Goal: Task Accomplishment & Management: Use online tool/utility

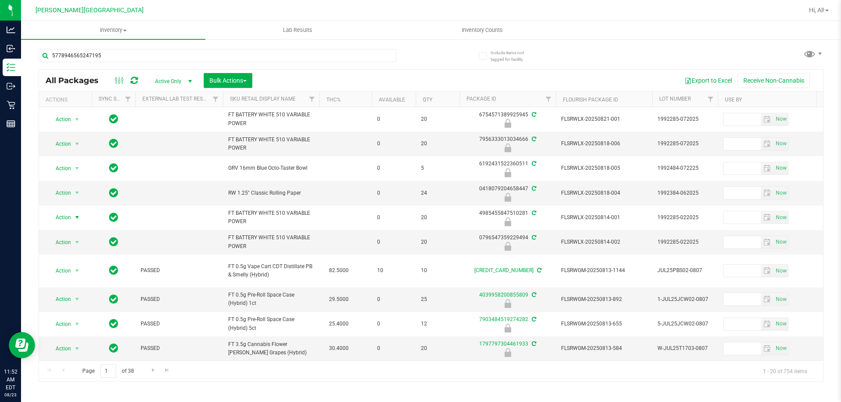
type input "5778946565247195"
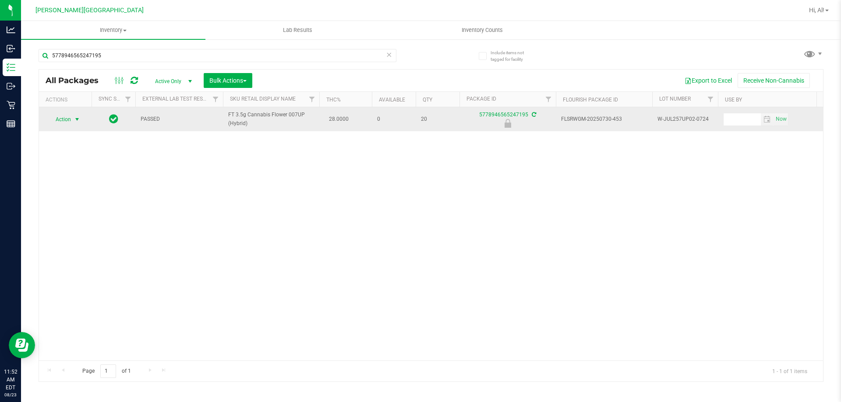
click at [79, 121] on span "select" at bounding box center [77, 119] width 7 height 7
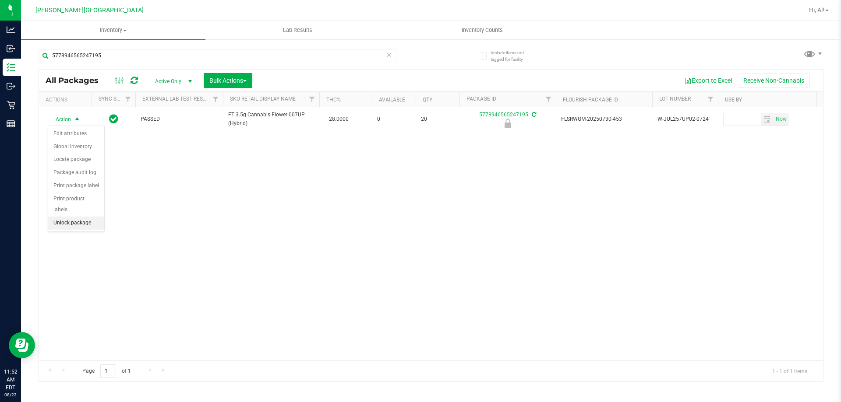
click at [71, 217] on li "Unlock package" at bounding box center [76, 223] width 56 height 13
click at [386, 52] on icon at bounding box center [389, 54] width 6 height 11
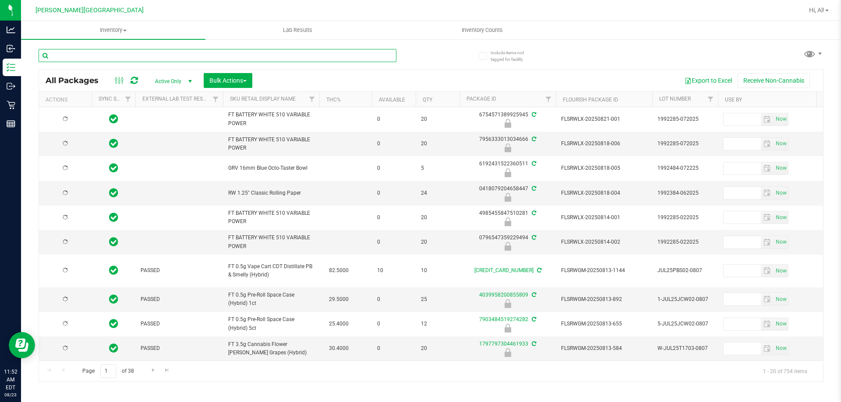
click at [358, 57] on input "text" at bounding box center [218, 55] width 358 height 13
type input "9457354226517304"
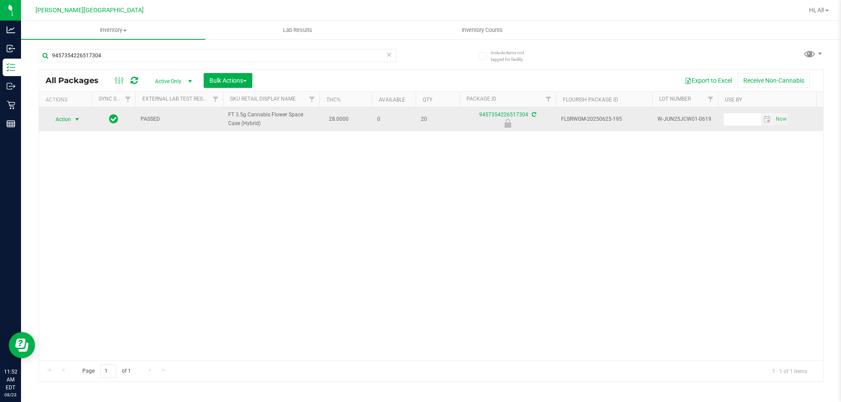
click at [81, 122] on span "select" at bounding box center [77, 119] width 11 height 12
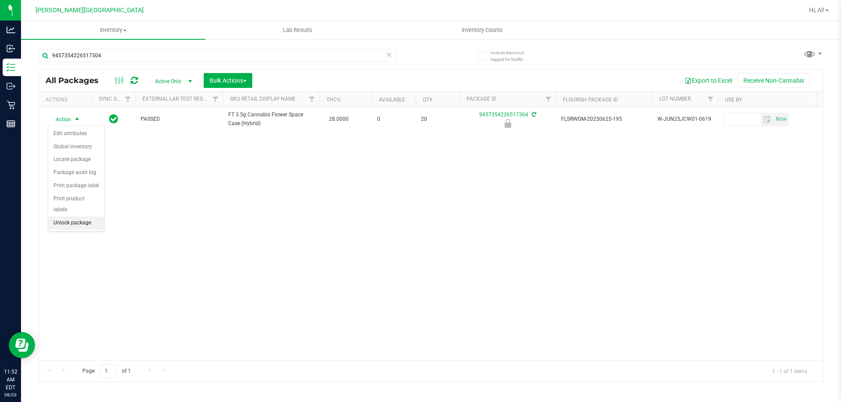
click at [86, 217] on li "Unlock package" at bounding box center [76, 223] width 56 height 13
click at [389, 56] on icon at bounding box center [389, 54] width 6 height 11
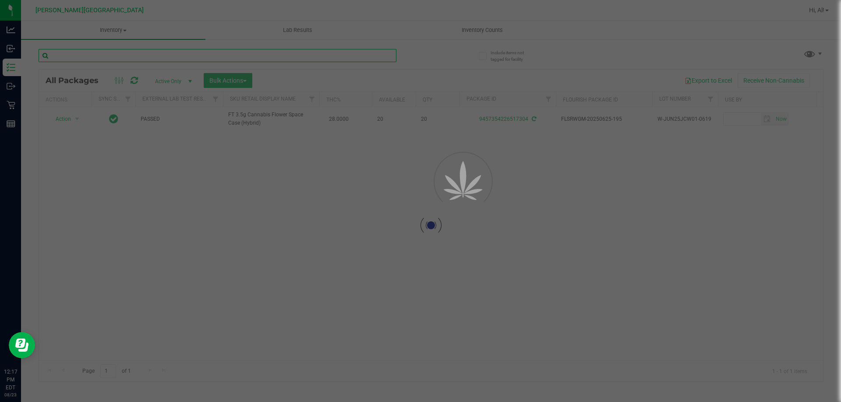
click at [366, 58] on input "text" at bounding box center [218, 55] width 358 height 13
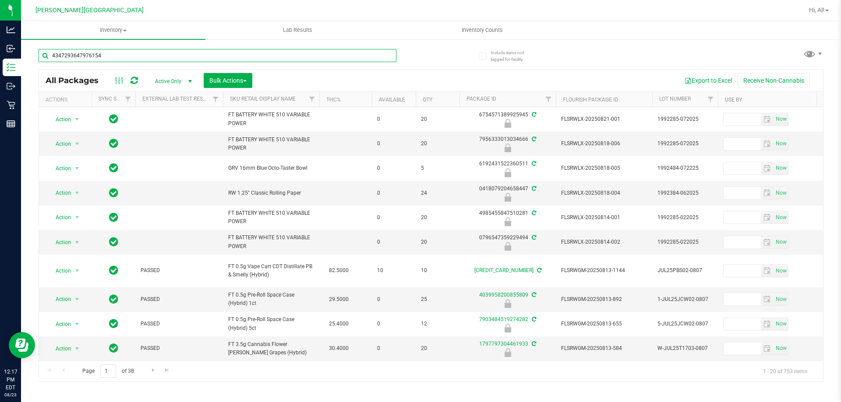
type input "4347293647976154"
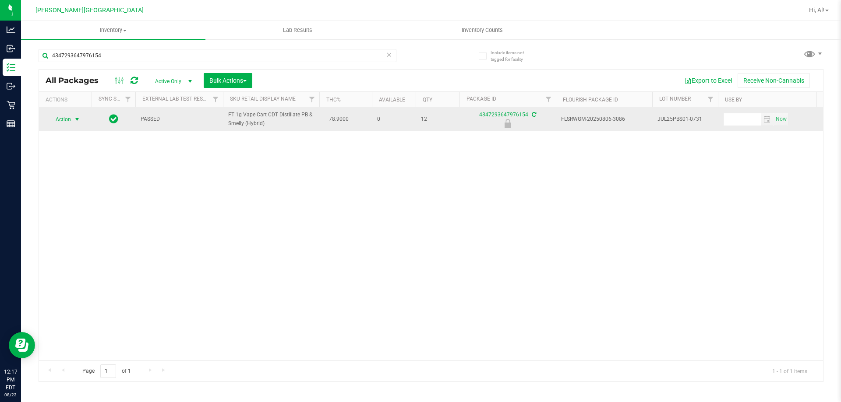
click at [70, 123] on span "Action" at bounding box center [60, 119] width 24 height 12
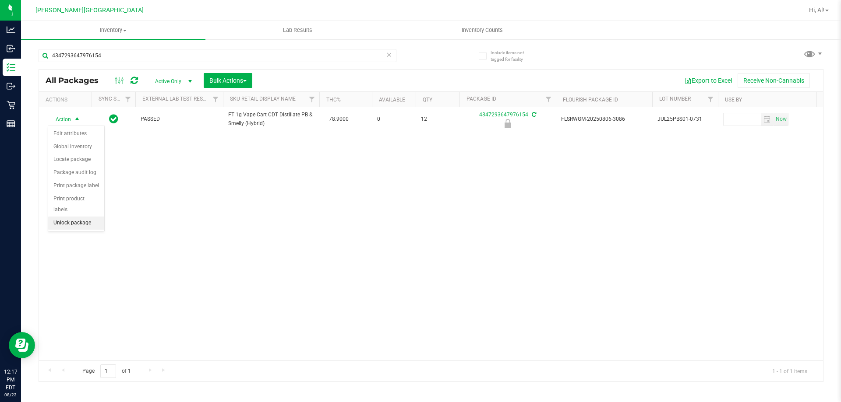
click at [66, 217] on li "Unlock package" at bounding box center [76, 223] width 56 height 13
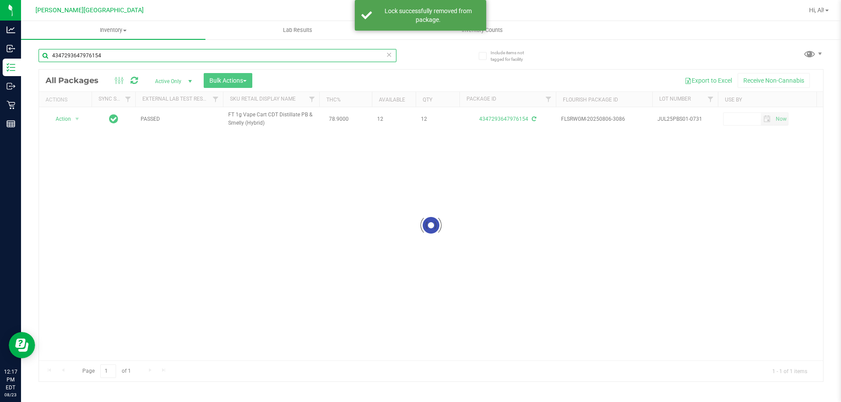
click at [193, 57] on input "4347293647976154" at bounding box center [218, 55] width 358 height 13
type input "0553419274798348"
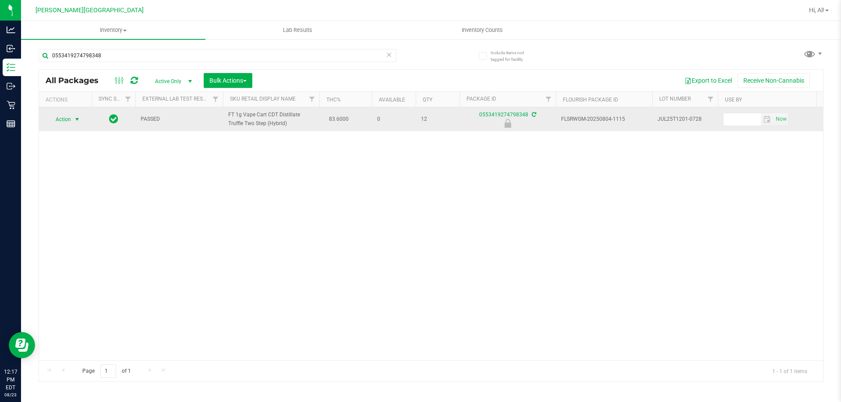
click at [75, 119] on span "select" at bounding box center [77, 119] width 7 height 7
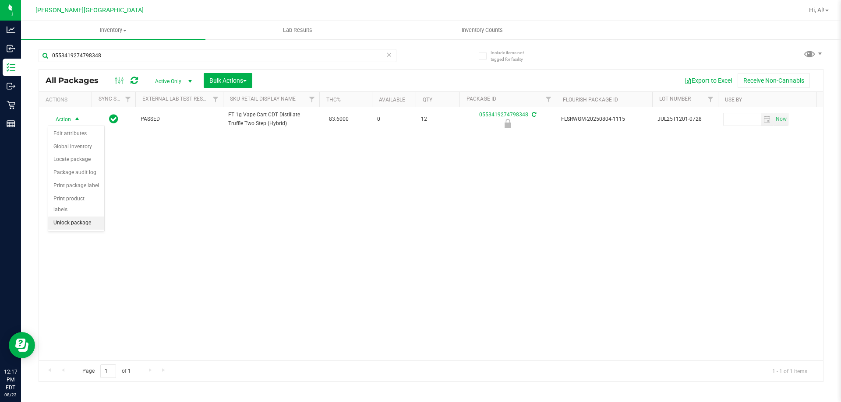
click at [82, 217] on li "Unlock package" at bounding box center [76, 223] width 56 height 13
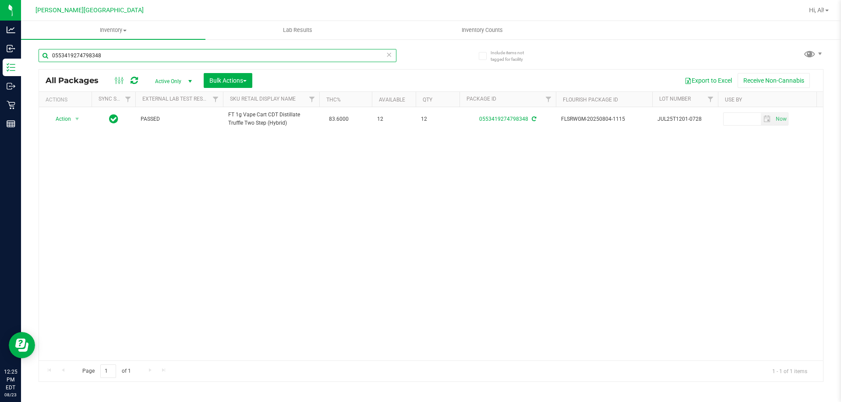
click at [383, 55] on input "0553419274798348" at bounding box center [218, 55] width 358 height 13
click at [389, 57] on icon at bounding box center [389, 54] width 6 height 11
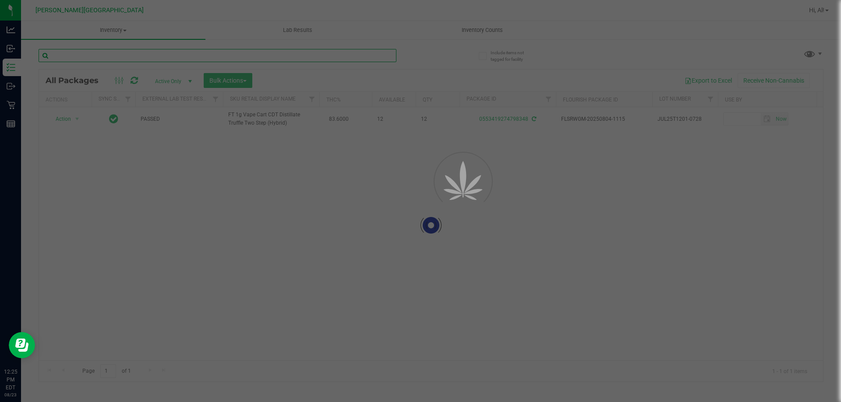
click at [367, 55] on input "text" at bounding box center [218, 55] width 358 height 13
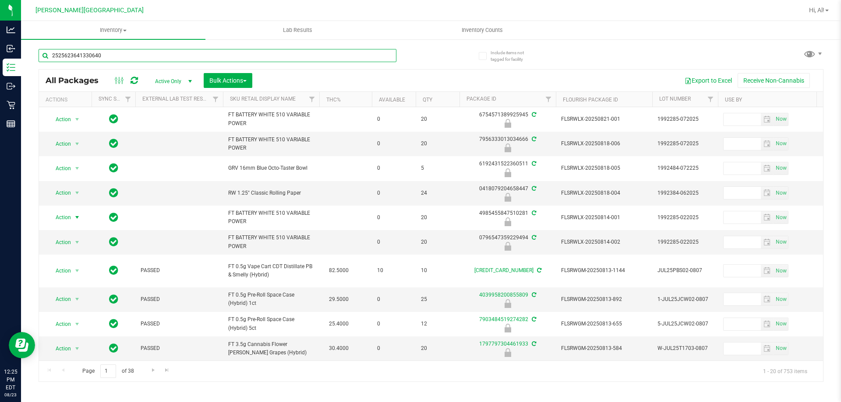
type input "2525623641330640"
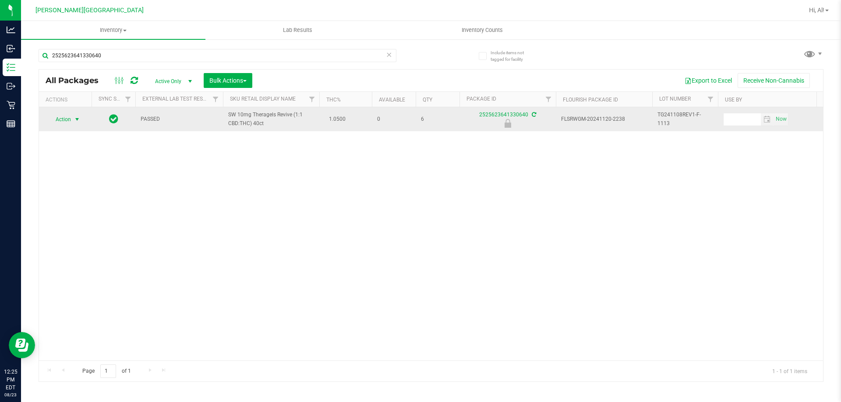
click at [66, 119] on span "Action" at bounding box center [60, 119] width 24 height 12
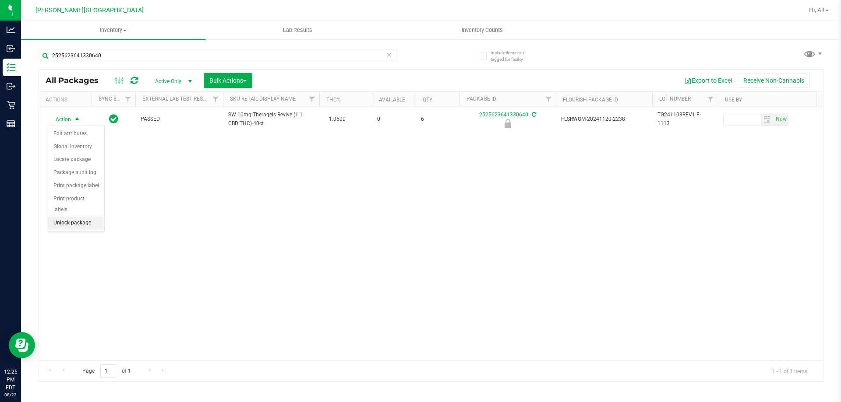
click at [59, 218] on li "Unlock package" at bounding box center [76, 223] width 56 height 13
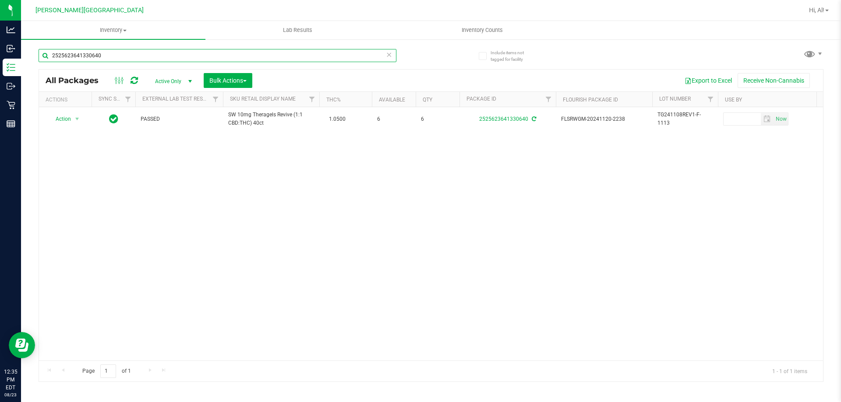
click at [384, 57] on input "2525623641330640" at bounding box center [218, 55] width 358 height 13
click at [389, 53] on icon at bounding box center [389, 54] width 6 height 11
click at [382, 54] on input "text" at bounding box center [218, 55] width 358 height 13
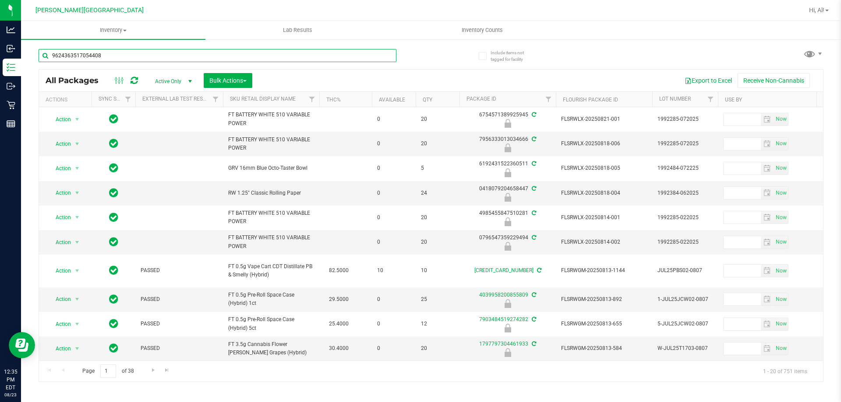
type input "9624363517054408"
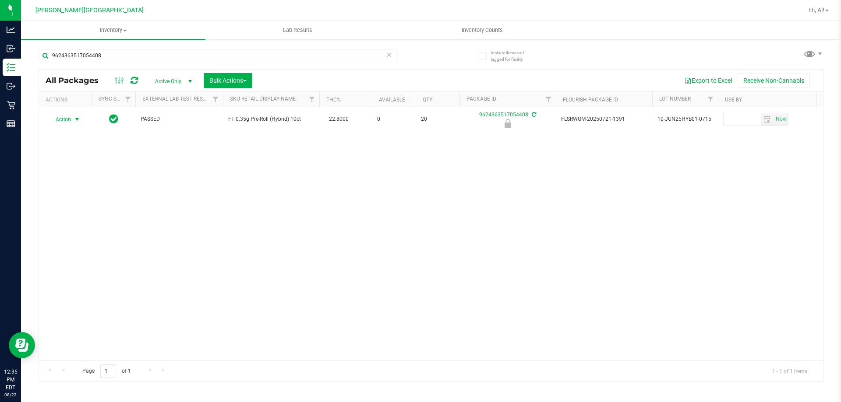
click at [74, 121] on span "select" at bounding box center [77, 119] width 7 height 7
click at [70, 217] on li "Unlock package" at bounding box center [76, 223] width 56 height 13
